Goal: Browse casually

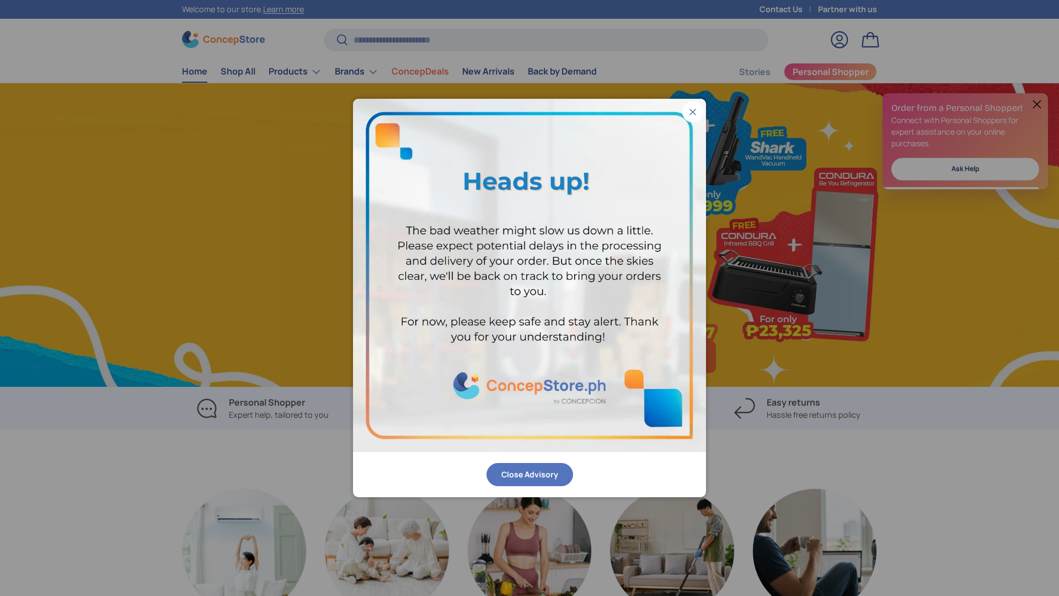
scroll to position [0, 1059]
